Goal: Task Accomplishment & Management: Use online tool/utility

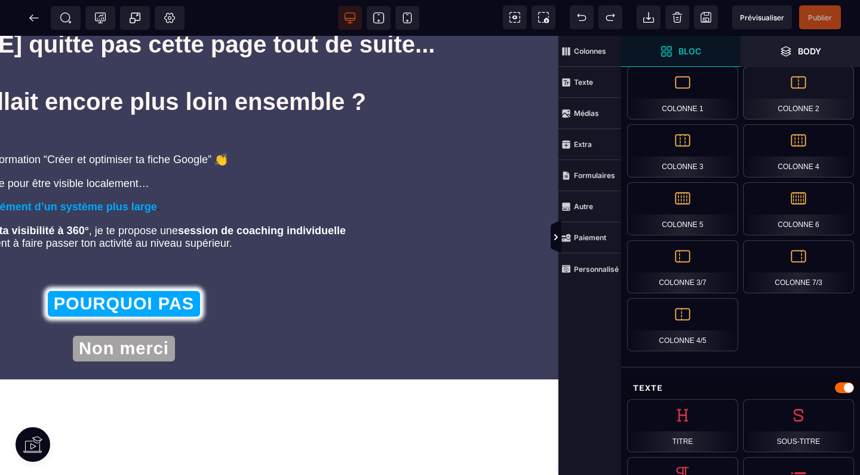
scroll to position [265, 0]
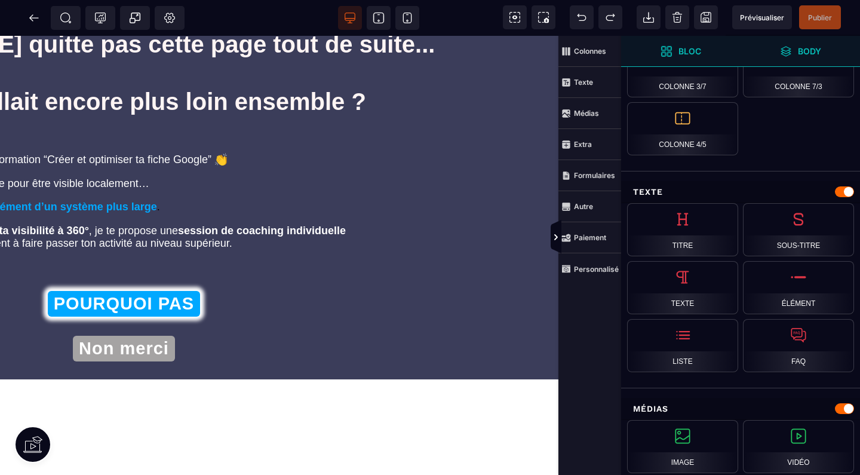
click at [821, 39] on span "Body" at bounding box center [800, 51] width 119 height 31
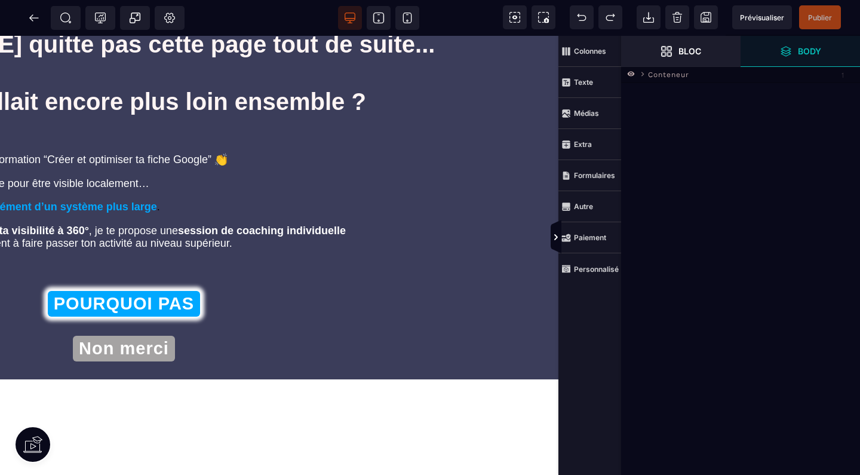
scroll to position [0, 0]
click at [642, 72] on icon at bounding box center [642, 74] width 3 height 5
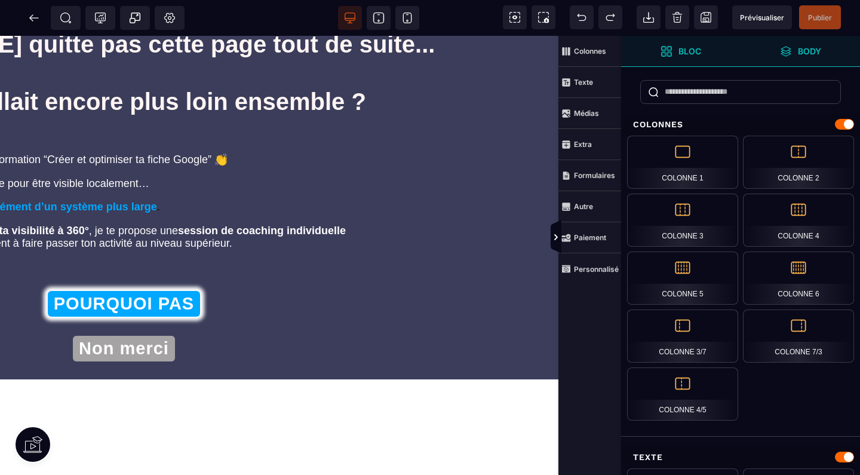
click at [786, 65] on span "Body" at bounding box center [800, 51] width 119 height 31
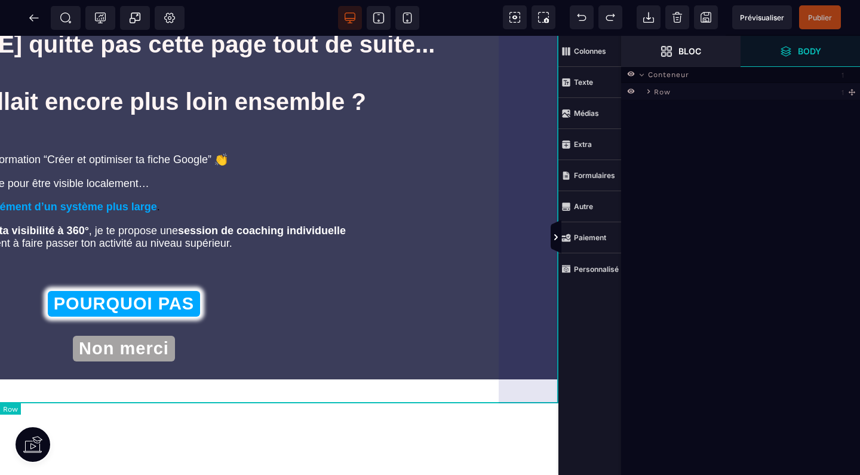
click at [648, 92] on icon at bounding box center [648, 91] width 9 height 9
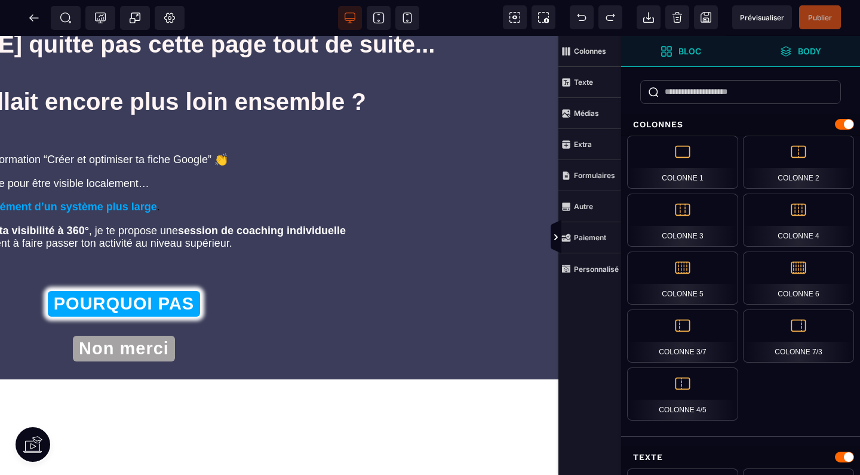
click at [808, 57] on span "Body" at bounding box center [800, 51] width 119 height 31
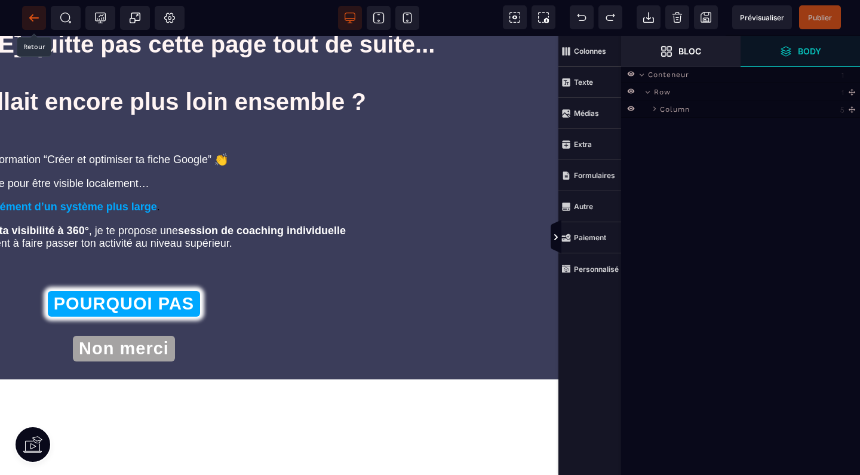
click at [37, 16] on icon at bounding box center [34, 18] width 12 height 12
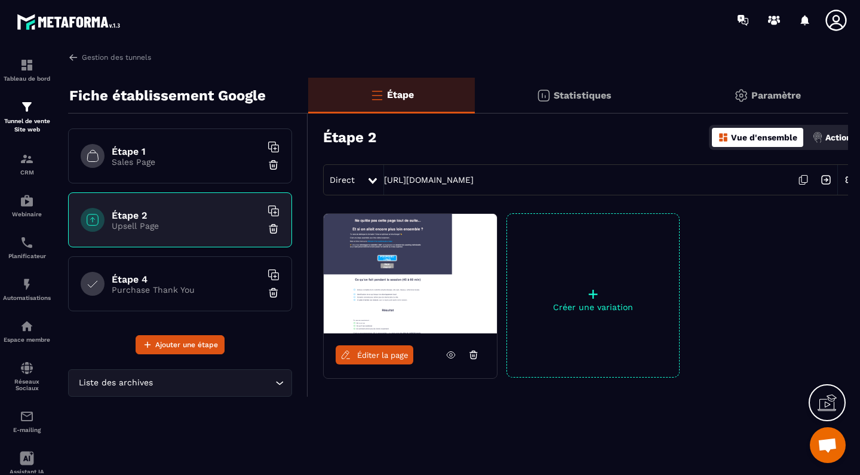
click at [448, 354] on icon at bounding box center [451, 354] width 11 height 11
click at [161, 277] on h6 "Étape 4" at bounding box center [186, 279] width 149 height 11
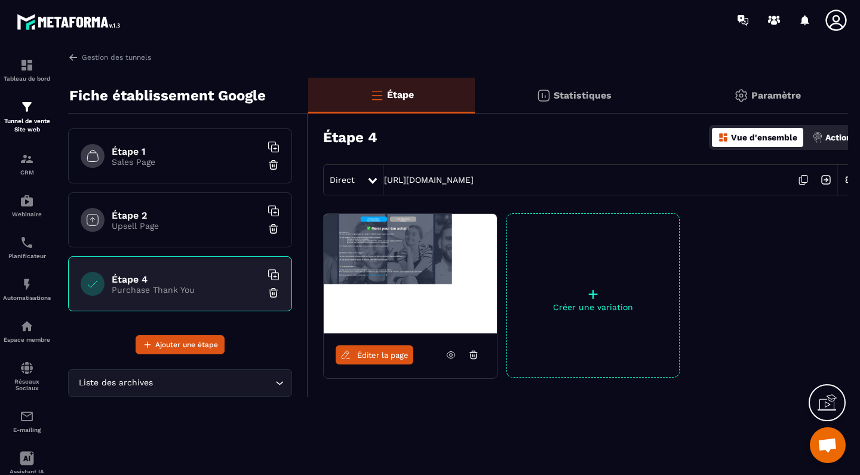
click at [161, 148] on h6 "Étape 1" at bounding box center [186, 151] width 149 height 11
